Goal: Task Accomplishment & Management: Use online tool/utility

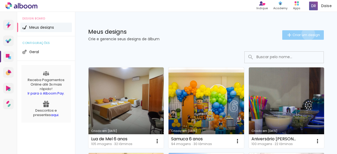
click at [303, 34] on span "Criar um design" at bounding box center [305, 34] width 27 height 3
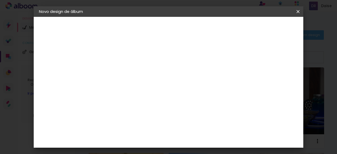
click at [125, 70] on input at bounding box center [125, 71] width 0 height 8
type input "2 anos Vini e [PERSON_NAME]"
type paper-input "2 anos Vini e [PERSON_NAME]"
click at [0, 0] on slot "Avançar" at bounding box center [0, 0] width 0 height 0
click at [0, 0] on slot "Tamanho Livre" at bounding box center [0, 0] width 0 height 0
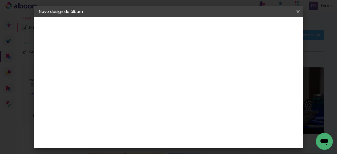
click at [0, 0] on slot "Avançar" at bounding box center [0, 0] width 0 height 0
click at [198, 135] on input "60" at bounding box center [198, 134] width 14 height 8
click at [199, 135] on input "60" at bounding box center [198, 134] width 14 height 8
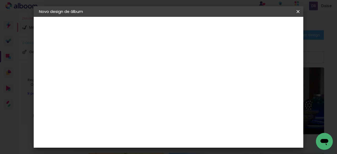
type input "40"
type paper-input "40"
click at [128, 103] on input "30" at bounding box center [130, 104] width 14 height 8
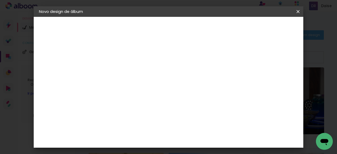
scroll to position [85, 0]
type input "20"
type paper-input "20"
click at [265, 28] on span "Iniciar design" at bounding box center [253, 28] width 24 height 4
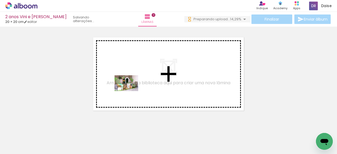
drag, startPoint x: 57, startPoint y: 143, endPoint x: 130, endPoint y: 91, distance: 90.1
click at [130, 91] on quentale-workspace at bounding box center [168, 77] width 337 height 154
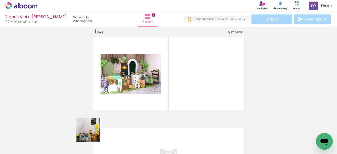
drag, startPoint x: 92, startPoint y: 134, endPoint x: 155, endPoint y: 126, distance: 62.9
click at [203, 77] on quentale-workspace at bounding box center [168, 77] width 337 height 154
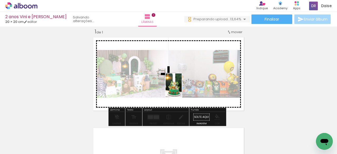
drag, startPoint x: 118, startPoint y: 137, endPoint x: 181, endPoint y: 89, distance: 79.0
click at [181, 89] on quentale-workspace at bounding box center [168, 77] width 337 height 154
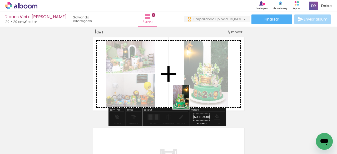
drag, startPoint x: 142, startPoint y: 140, endPoint x: 220, endPoint y: 120, distance: 79.9
click at [189, 101] on quentale-workspace at bounding box center [168, 77] width 337 height 154
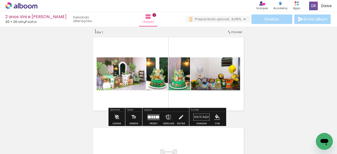
click at [166, 116] on iron-icon at bounding box center [169, 117] width 6 height 11
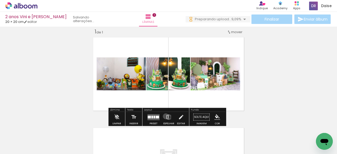
click at [166, 116] on iron-icon at bounding box center [169, 117] width 6 height 11
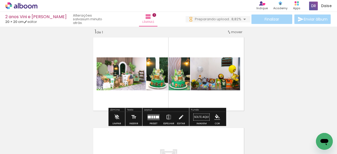
click at [150, 115] on quentale-layouter at bounding box center [153, 117] width 12 height 6
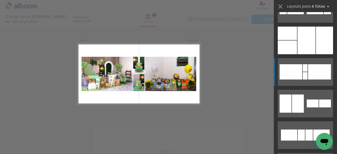
click at [310, 74] on div at bounding box center [319, 71] width 23 height 15
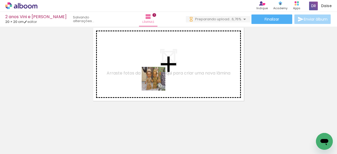
drag, startPoint x: 137, startPoint y: 142, endPoint x: 105, endPoint y: 140, distance: 32.7
click at [157, 81] on quentale-workspace at bounding box center [168, 77] width 337 height 154
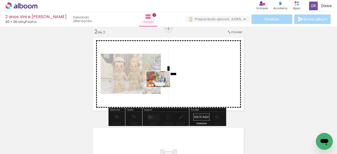
drag, startPoint x: 104, startPoint y: 137, endPoint x: 162, endPoint y: 87, distance: 76.2
click at [162, 87] on quentale-workspace at bounding box center [168, 77] width 337 height 154
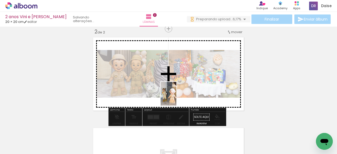
drag, startPoint x: 83, startPoint y: 145, endPoint x: 176, endPoint y: 98, distance: 104.7
click at [176, 98] on quentale-workspace at bounding box center [168, 77] width 337 height 154
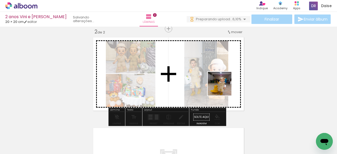
drag, startPoint x: 291, startPoint y: 140, endPoint x: 223, endPoint y: 88, distance: 85.2
click at [223, 88] on quentale-workspace at bounding box center [168, 77] width 337 height 154
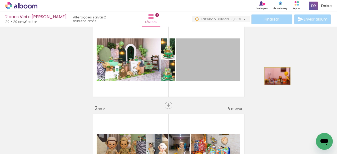
drag, startPoint x: 212, startPoint y: 65, endPoint x: 303, endPoint y: 103, distance: 99.1
click at [275, 76] on div "Inserir lâmina 1 de 2 Inserir lâmina 2 de 2" at bounding box center [168, 144] width 337 height 272
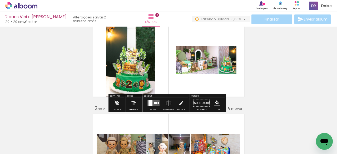
click at [148, 104] on div at bounding box center [150, 103] width 4 height 6
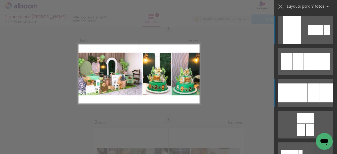
click at [310, 97] on div at bounding box center [313, 92] width 12 height 19
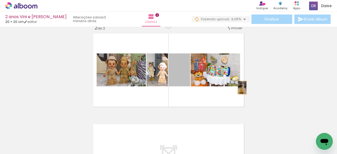
drag, startPoint x: 175, startPoint y: 78, endPoint x: 193, endPoint y: 82, distance: 18.9
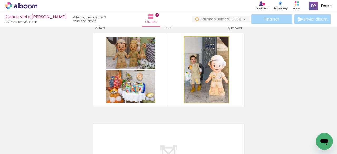
drag, startPoint x: 198, startPoint y: 76, endPoint x: 251, endPoint y: 94, distance: 55.4
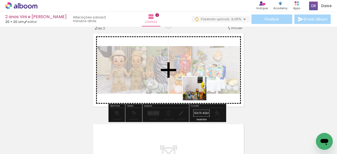
drag, startPoint x: 83, startPoint y: 139, endPoint x: 204, endPoint y: 86, distance: 131.7
click at [204, 86] on quentale-workspace at bounding box center [168, 77] width 337 height 154
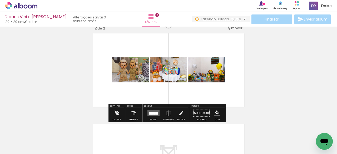
click at [152, 113] on div at bounding box center [153, 113] width 3 height 3
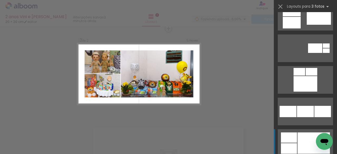
click at [289, 135] on div at bounding box center [289, 137] width 16 height 10
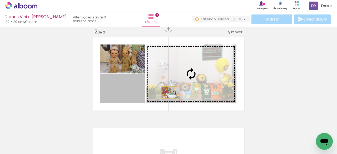
drag, startPoint x: 122, startPoint y: 93, endPoint x: 182, endPoint y: 90, distance: 59.3
click at [0, 0] on slot at bounding box center [0, 0] width 0 height 0
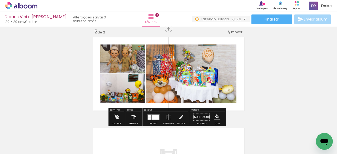
click at [325, 81] on div "Inserir lâmina 1 de 2 Inserir lâmina 2 de 2" at bounding box center [168, 67] width 337 height 272
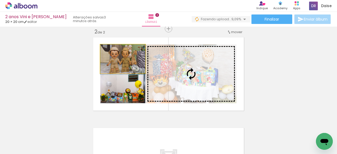
drag, startPoint x: 116, startPoint y: 66, endPoint x: 149, endPoint y: 73, distance: 34.2
click at [0, 0] on slot at bounding box center [0, 0] width 0 height 0
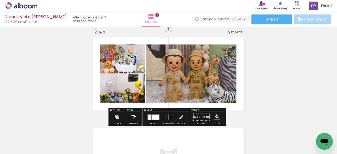
drag, startPoint x: 332, startPoint y: 78, endPoint x: 332, endPoint y: 87, distance: 8.4
click at [332, 87] on div "Inserir lâmina 1 de 2 Inserir lâmina 2 de 2" at bounding box center [168, 67] width 337 height 272
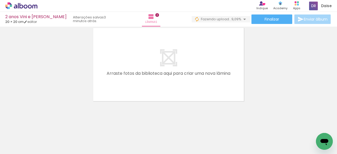
scroll to position [197, 0]
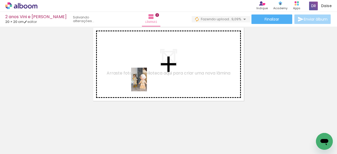
drag, startPoint x: 171, startPoint y: 138, endPoint x: 147, endPoint y: 83, distance: 59.8
click at [147, 83] on quentale-workspace at bounding box center [168, 77] width 337 height 154
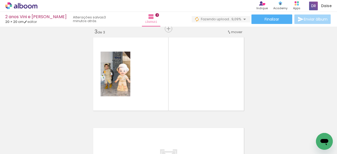
scroll to position [0, 221]
drag, startPoint x: 156, startPoint y: 141, endPoint x: 168, endPoint y: 102, distance: 41.3
click at [168, 102] on quentale-workspace at bounding box center [168, 77] width 337 height 154
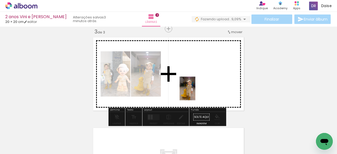
drag, startPoint x: 188, startPoint y: 140, endPoint x: 195, endPoint y: 92, distance: 48.5
click at [195, 92] on quentale-workspace at bounding box center [168, 77] width 337 height 154
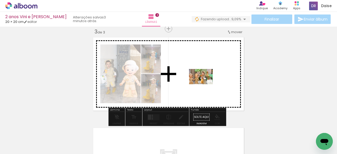
drag, startPoint x: 101, startPoint y: 141, endPoint x: 205, endPoint y: 85, distance: 117.8
click at [205, 85] on quentale-workspace at bounding box center [168, 77] width 337 height 154
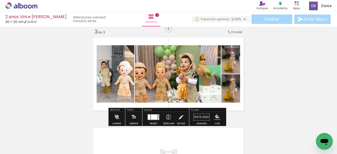
click at [151, 116] on div at bounding box center [154, 116] width 7 height 5
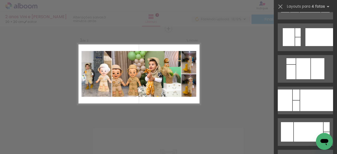
scroll to position [1132, 0]
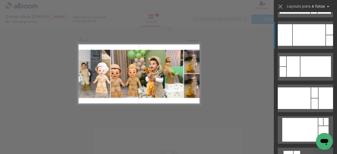
click at [295, 40] on div at bounding box center [309, 35] width 33 height 22
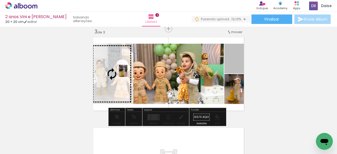
drag, startPoint x: 231, startPoint y: 58, endPoint x: 117, endPoint y: 72, distance: 115.3
click at [0, 0] on slot at bounding box center [0, 0] width 0 height 0
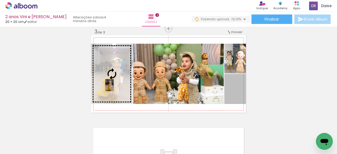
drag, startPoint x: 235, startPoint y: 96, endPoint x: 108, endPoint y: 86, distance: 128.1
click at [0, 0] on slot at bounding box center [0, 0] width 0 height 0
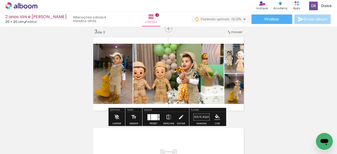
scroll to position [198, 0]
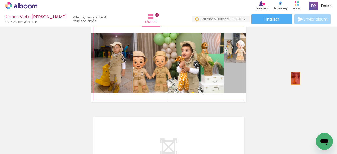
drag, startPoint x: 233, startPoint y: 86, endPoint x: 128, endPoint y: 84, distance: 104.8
click at [290, 78] on div "Inserir lâmina 1 de 3 Inserir lâmina 2 de 3 Inserir lâmina 3 de 3" at bounding box center [168, 11] width 337 height 362
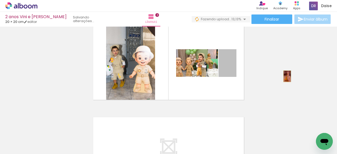
drag, startPoint x: 262, startPoint y: 76, endPoint x: 285, endPoint y: 76, distance: 22.9
click at [285, 76] on div "Inserir lâmina 1 de 3 Inserir lâmina 2 de 3 Inserir lâmina 3 de 3" at bounding box center [168, 11] width 337 height 362
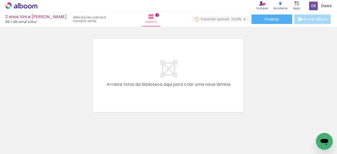
scroll to position [288, 0]
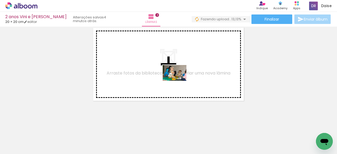
drag, startPoint x: 335, startPoint y: 134, endPoint x: 181, endPoint y: 87, distance: 160.2
click at [162, 68] on quentale-workspace at bounding box center [168, 77] width 337 height 154
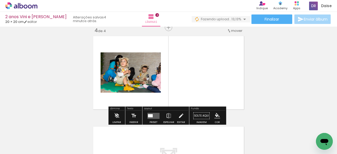
scroll to position [278, 0]
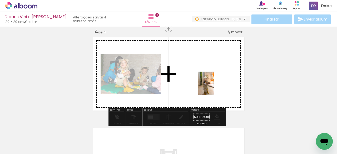
drag, startPoint x: 220, startPoint y: 125, endPoint x: 232, endPoint y: 113, distance: 17.5
click at [212, 83] on quentale-workspace at bounding box center [168, 77] width 337 height 154
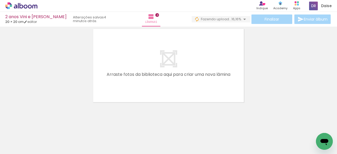
scroll to position [0, 186]
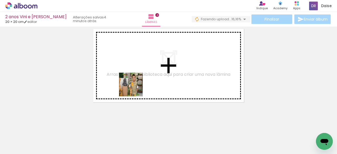
drag, startPoint x: 80, startPoint y: 137, endPoint x: 133, endPoint y: 118, distance: 55.9
click at [146, 85] on quentale-workspace at bounding box center [168, 77] width 337 height 154
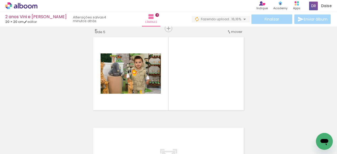
scroll to position [369, 0]
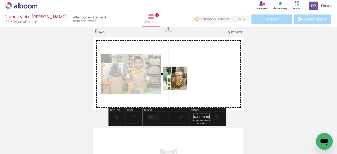
drag, startPoint x: 108, startPoint y: 138, endPoint x: 179, endPoint y: 82, distance: 90.4
click at [179, 82] on quentale-workspace at bounding box center [168, 77] width 337 height 154
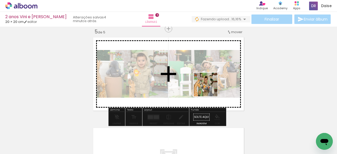
drag, startPoint x: 168, startPoint y: 135, endPoint x: 213, endPoint y: 86, distance: 66.3
click at [213, 86] on quentale-workspace at bounding box center [168, 77] width 337 height 154
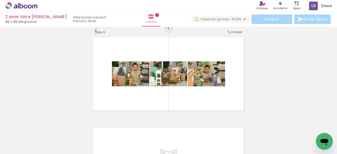
scroll to position [0, 312]
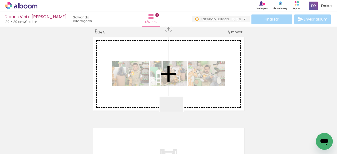
drag, startPoint x: 158, startPoint y: 141, endPoint x: 250, endPoint y: 113, distance: 96.0
click at [208, 83] on quentale-workspace at bounding box center [168, 77] width 337 height 154
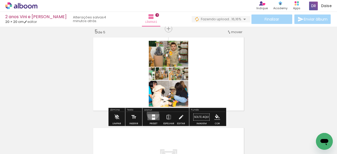
click at [152, 114] on div at bounding box center [153, 117] width 14 height 11
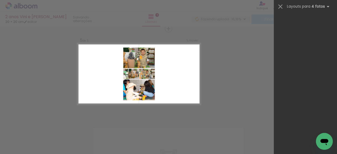
scroll to position [0, 0]
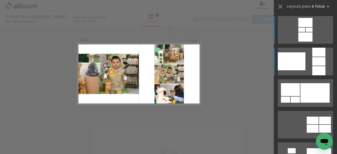
click at [312, 60] on div at bounding box center [318, 61] width 13 height 8
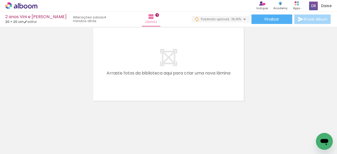
scroll to position [0, 312]
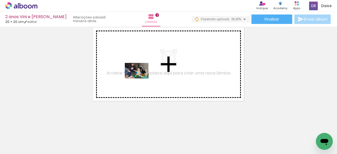
drag, startPoint x: 188, startPoint y: 140, endPoint x: 141, endPoint y: 79, distance: 77.6
click at [141, 79] on quentale-workspace at bounding box center [168, 77] width 337 height 154
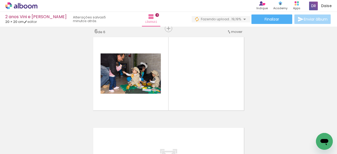
scroll to position [459, 0]
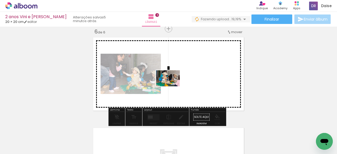
drag, startPoint x: 212, startPoint y: 132, endPoint x: 172, endPoint y: 86, distance: 60.6
click at [172, 86] on quentale-workspace at bounding box center [168, 77] width 337 height 154
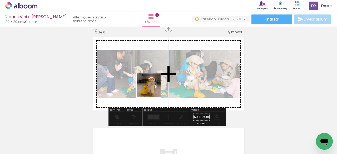
drag, startPoint x: 106, startPoint y: 128, endPoint x: 118, endPoint y: 123, distance: 13.2
click at [153, 88] on quentale-workspace at bounding box center [168, 77] width 337 height 154
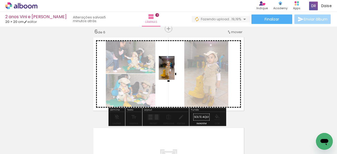
drag, startPoint x: 67, startPoint y: 142, endPoint x: 175, endPoint y: 72, distance: 128.8
click at [175, 72] on quentale-workspace at bounding box center [168, 77] width 337 height 154
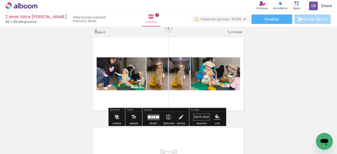
click at [167, 114] on iron-icon at bounding box center [169, 117] width 6 height 11
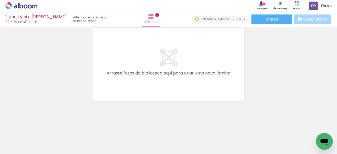
scroll to position [0, 500]
drag, startPoint x: 84, startPoint y: 141, endPoint x: 127, endPoint y: 143, distance: 42.7
click at [151, 79] on quentale-workspace at bounding box center [168, 77] width 337 height 154
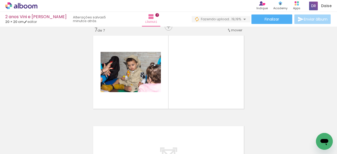
scroll to position [550, 0]
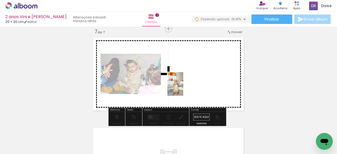
drag, startPoint x: 114, startPoint y: 139, endPoint x: 183, endPoint y: 88, distance: 85.9
click at [183, 88] on quentale-workspace at bounding box center [168, 77] width 337 height 154
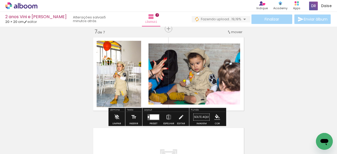
drag, startPoint x: 145, startPoint y: 139, endPoint x: 196, endPoint y: 80, distance: 78.0
click at [196, 80] on quentale-workspace at bounding box center [168, 77] width 337 height 154
